Goal: Task Accomplishment & Management: Manage account settings

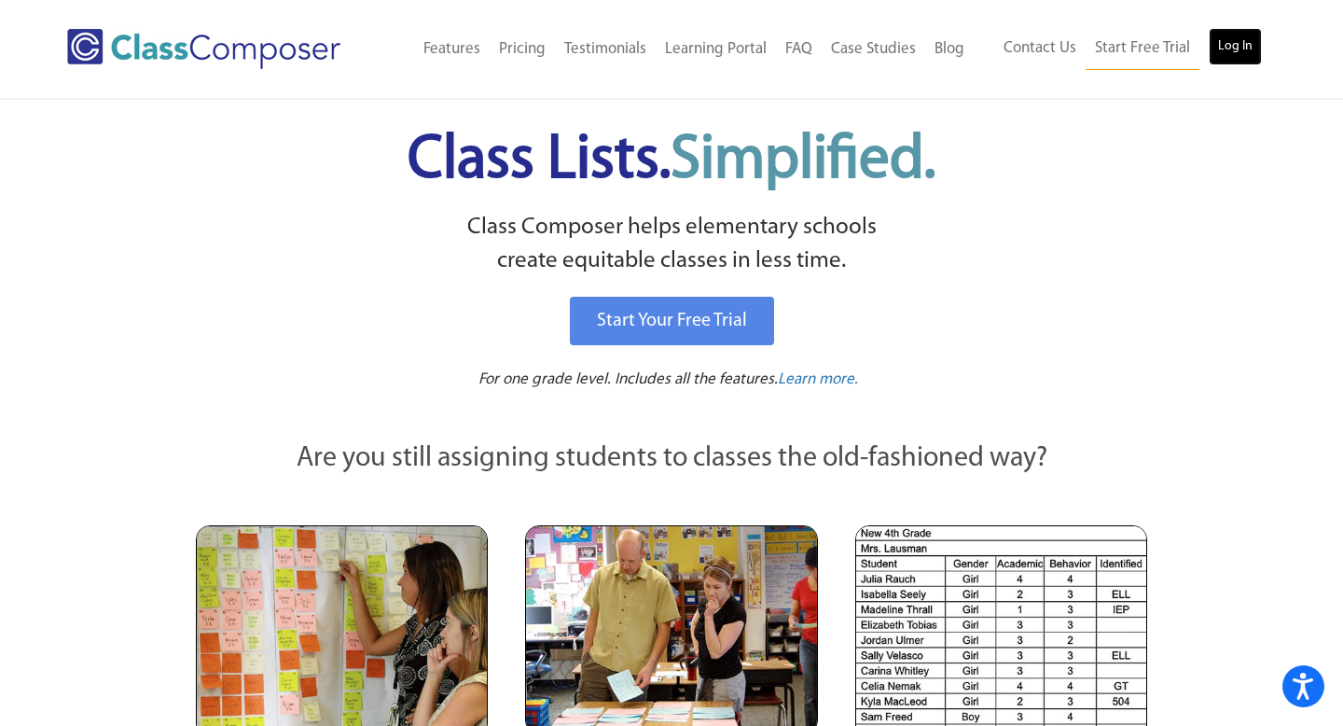
click at [1219, 55] on link "Log In" at bounding box center [1235, 46] width 53 height 37
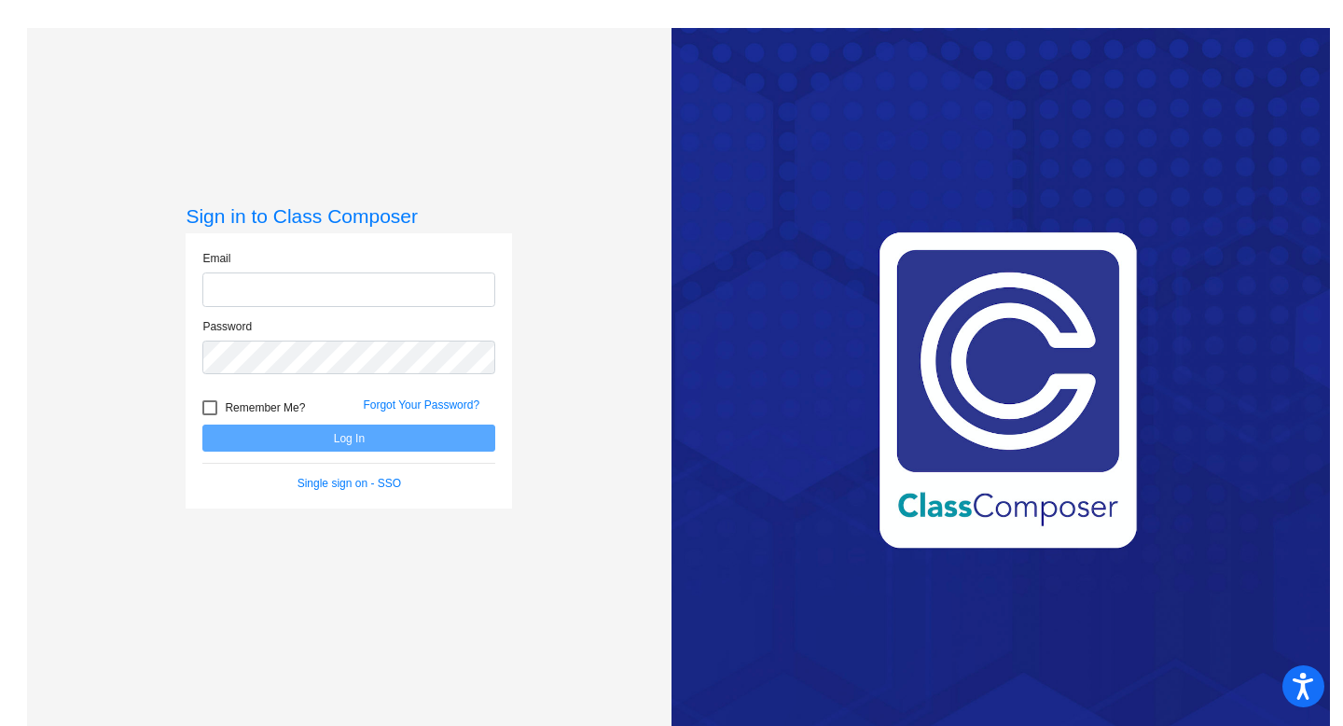
type input "[EMAIL_ADDRESS][DOMAIN_NAME]"
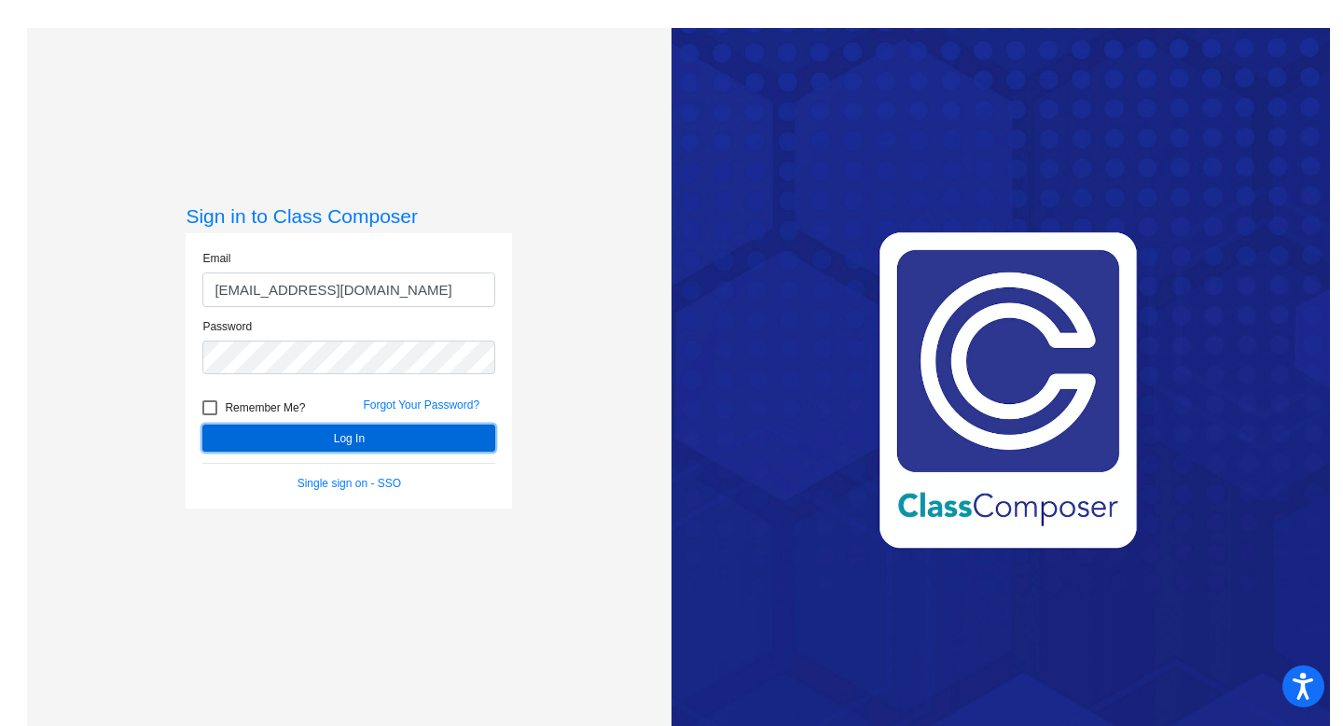
click at [315, 434] on button "Log In" at bounding box center [348, 437] width 293 height 27
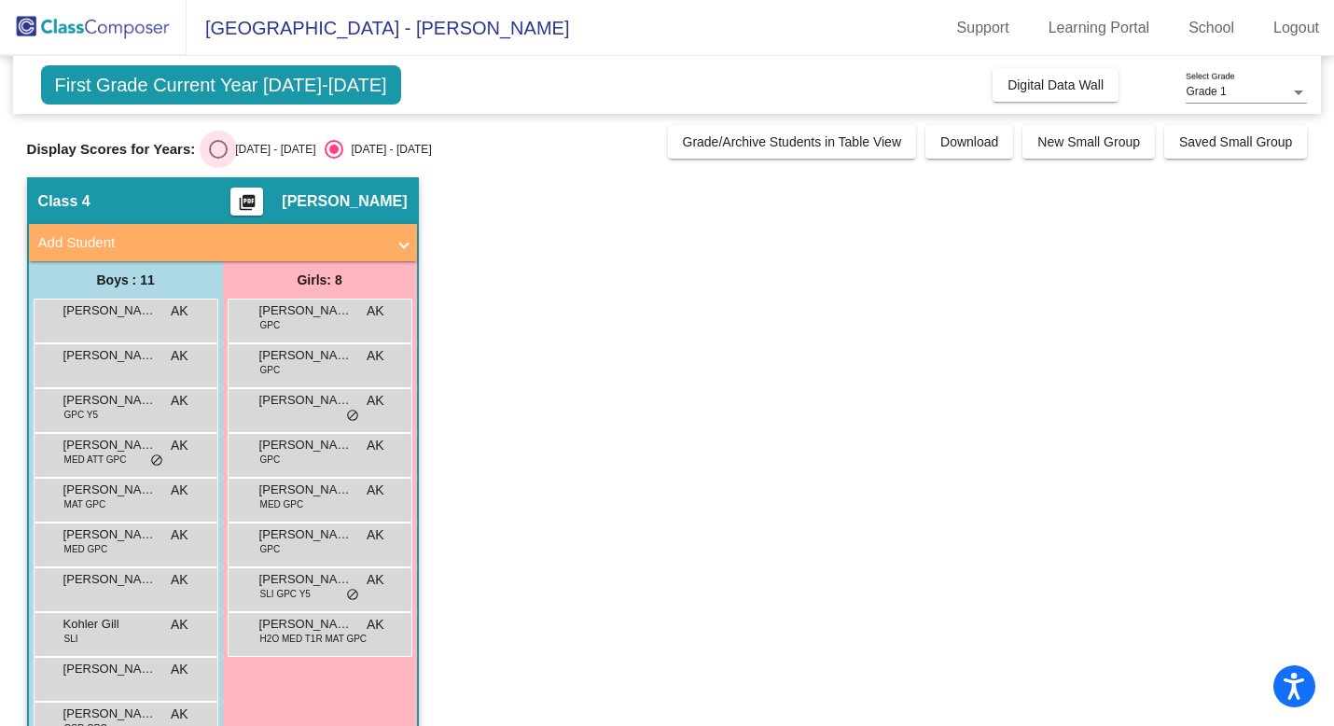
click at [216, 152] on div "Select an option" at bounding box center [218, 149] width 19 height 19
click at [217, 159] on input "[DATE] - [DATE]" at bounding box center [217, 159] width 1 height 1
radio input "true"
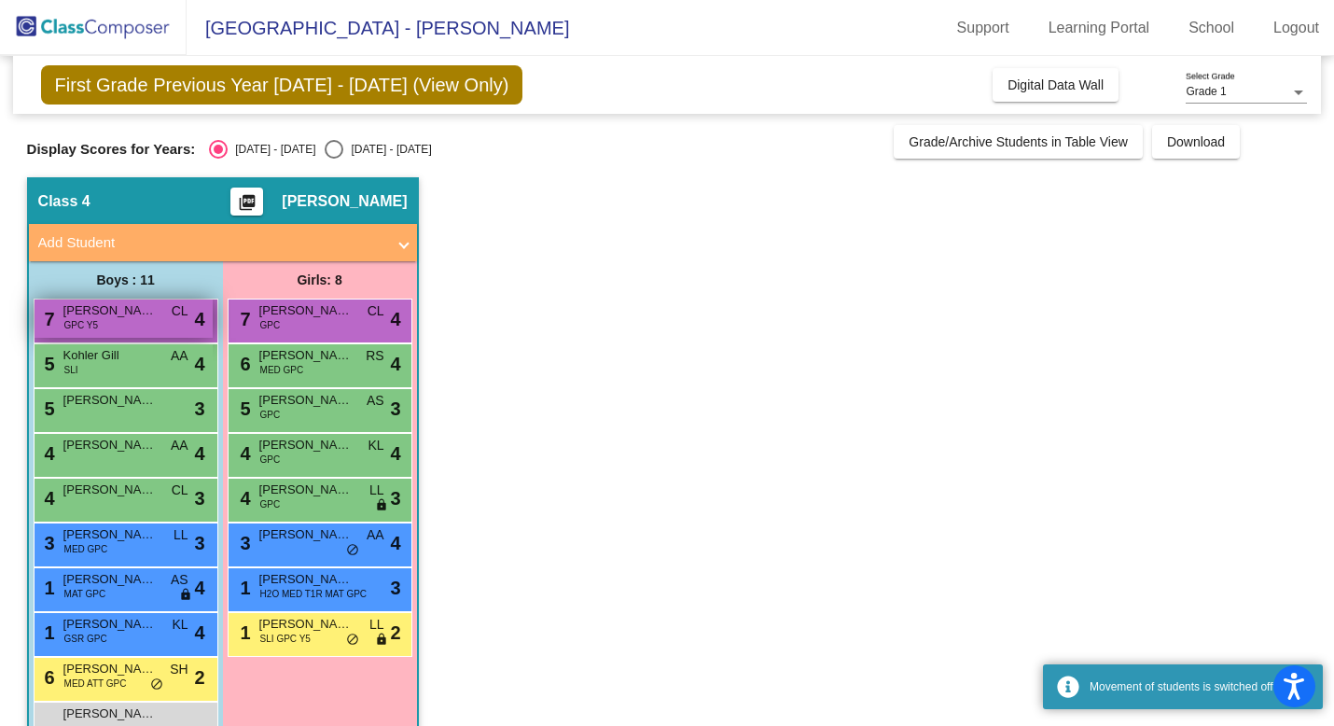
click at [127, 323] on div "7 [PERSON_NAME] [PERSON_NAME] GPC Y5 CL lock do_not_disturb_alt 4" at bounding box center [124, 318] width 178 height 38
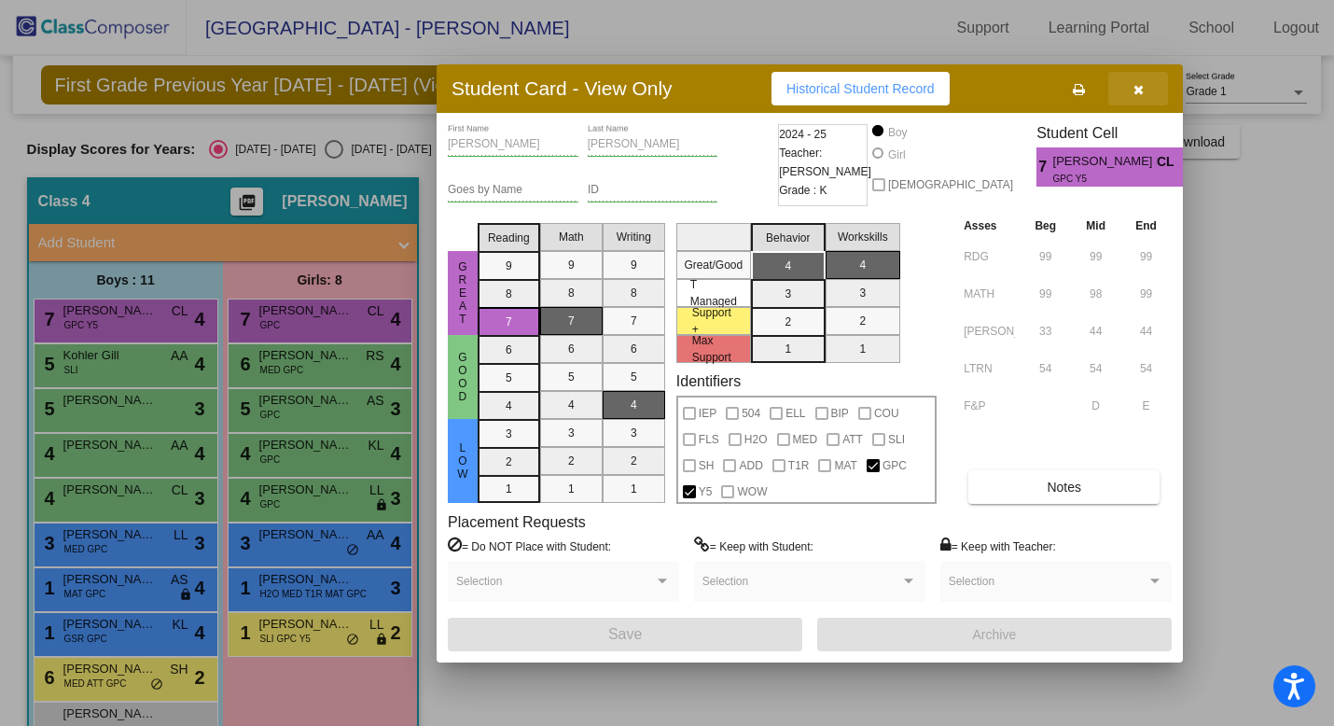
click at [1139, 90] on icon "button" at bounding box center [1138, 89] width 10 height 13
